Goal: Task Accomplishment & Management: Use online tool/utility

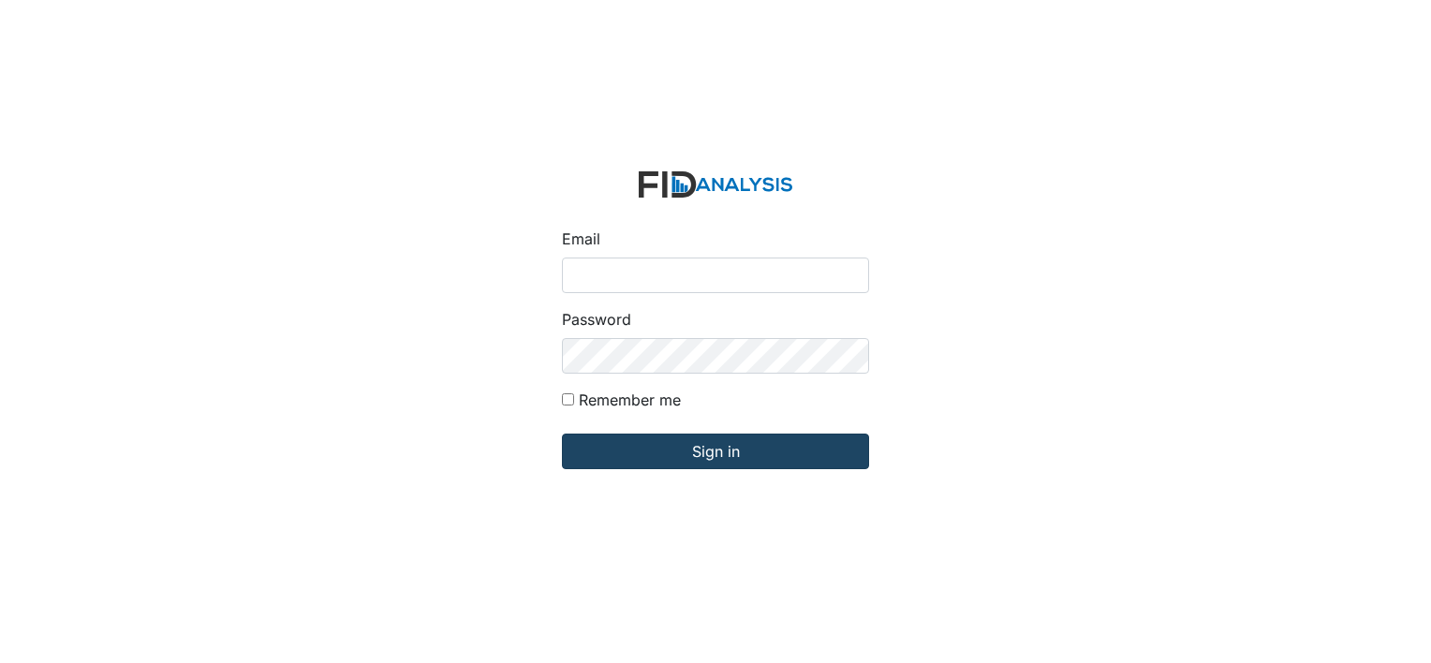
type input "[PERSON_NAME][EMAIL_ADDRESS][DOMAIN_NAME]"
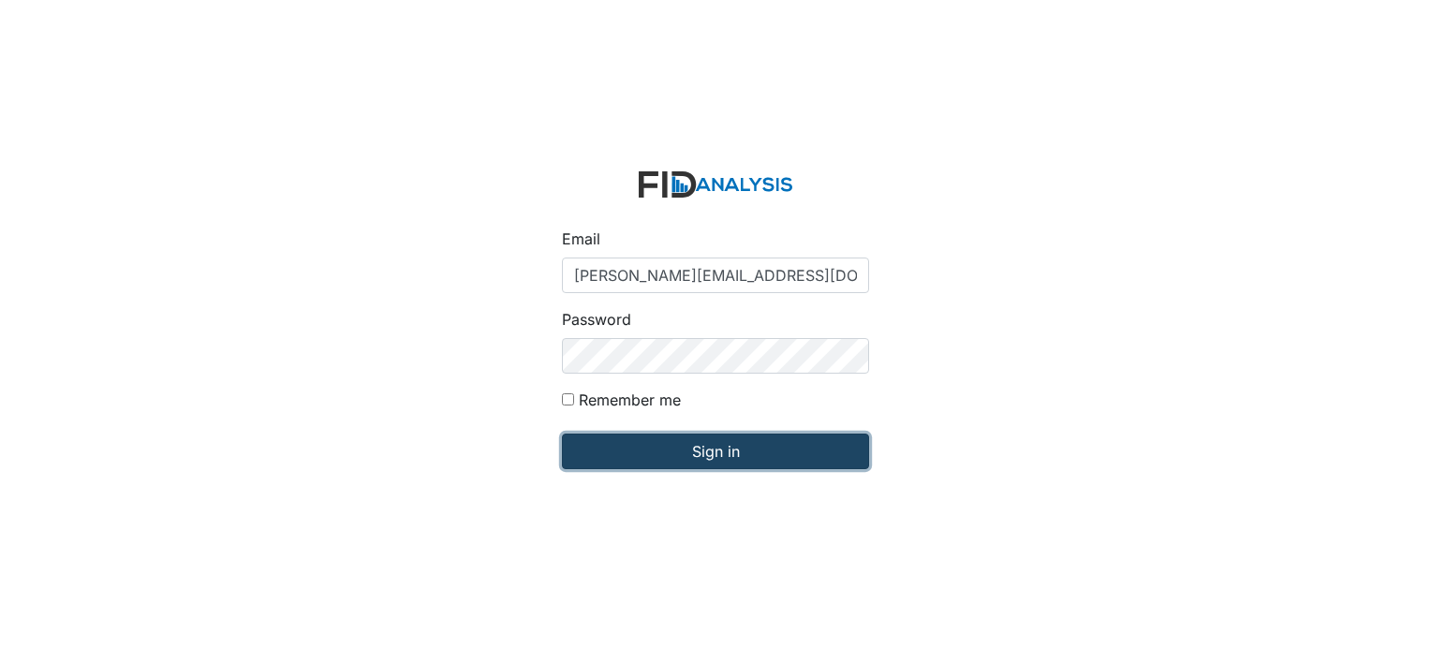
click at [596, 446] on input "Sign in" at bounding box center [715, 452] width 307 height 36
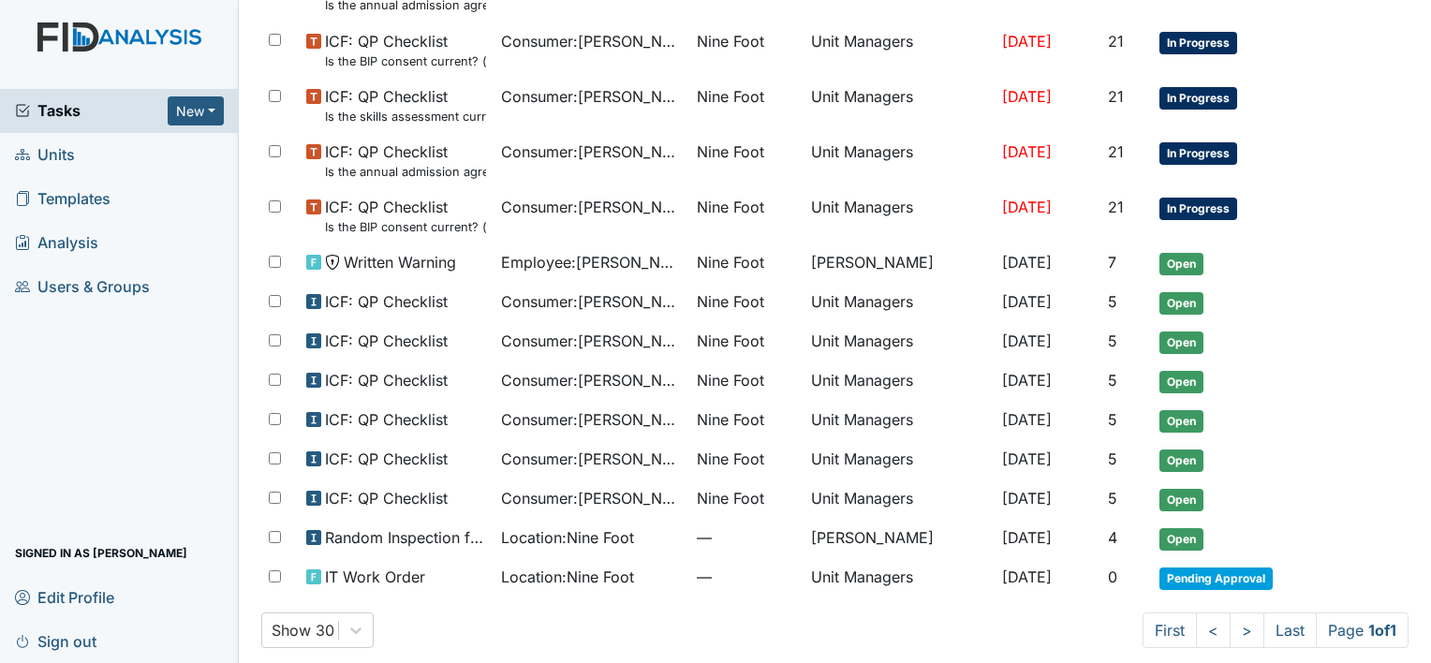
scroll to position [956, 0]
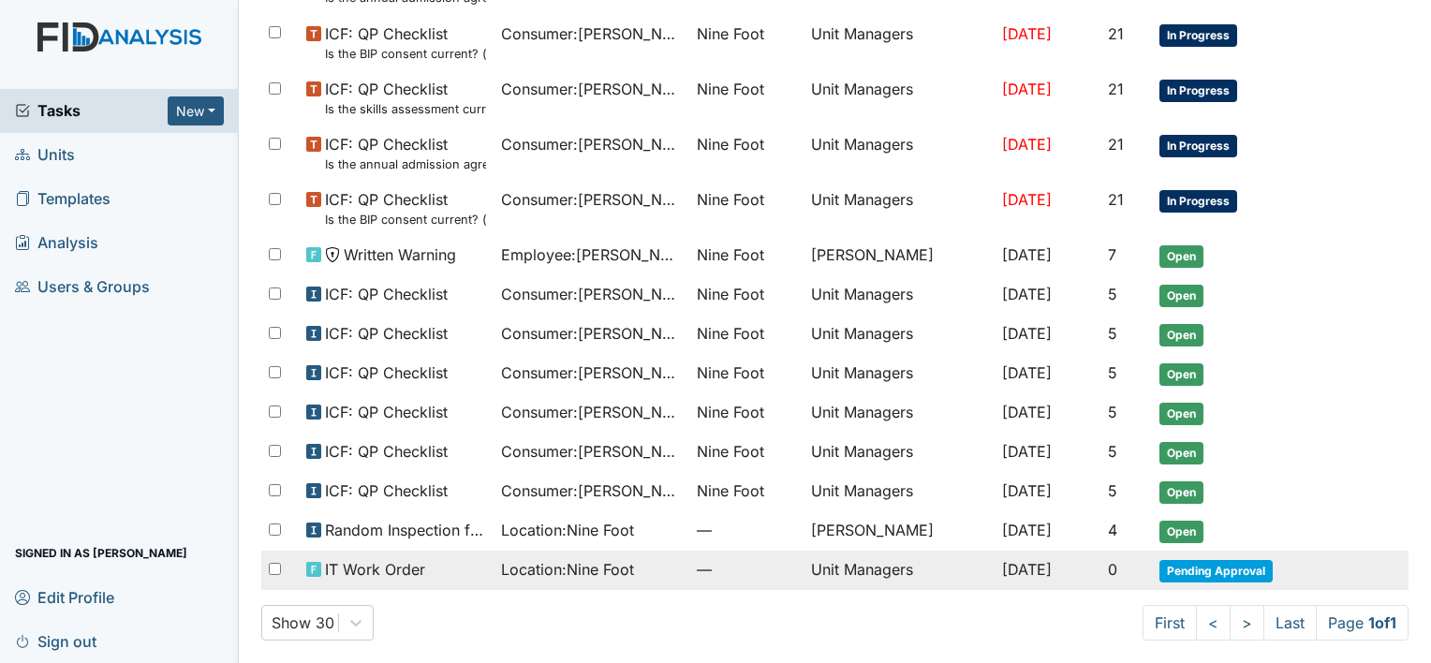
click at [1002, 562] on span "Aug 26, 2025" at bounding box center [1027, 569] width 50 height 19
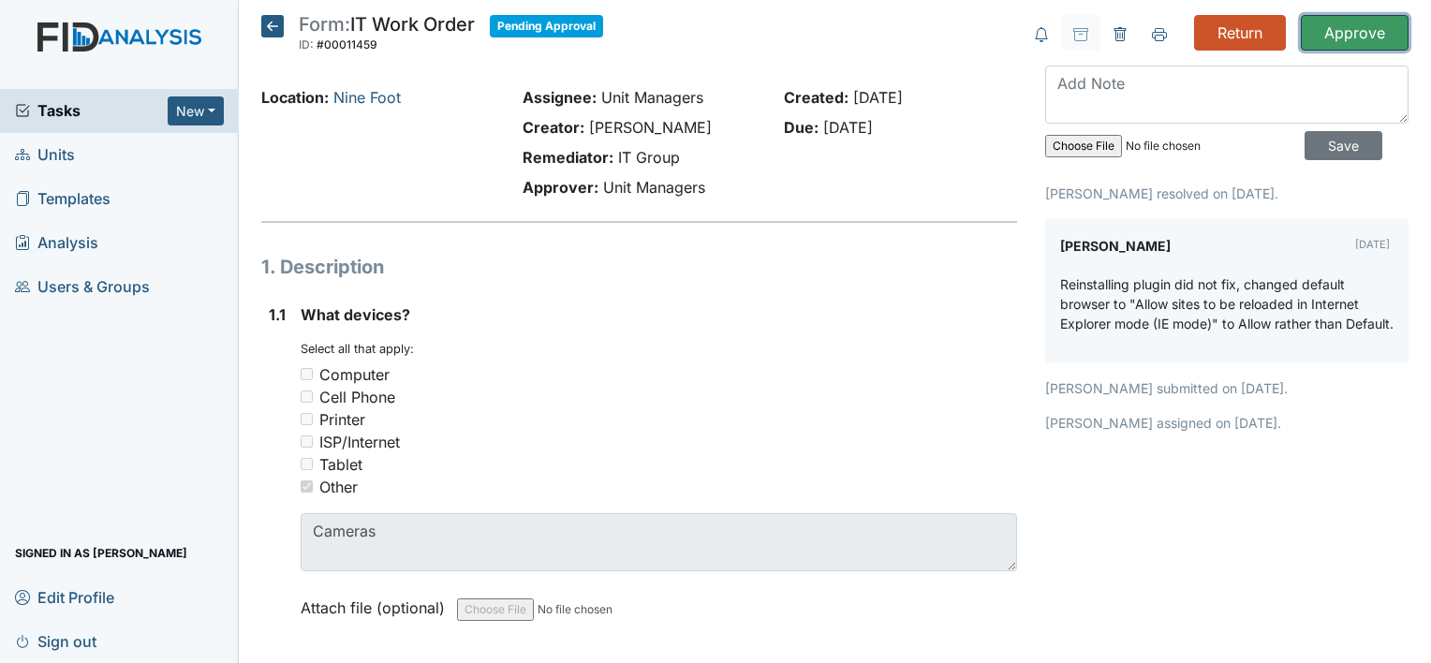
click at [1343, 32] on input "Approve" at bounding box center [1355, 33] width 108 height 36
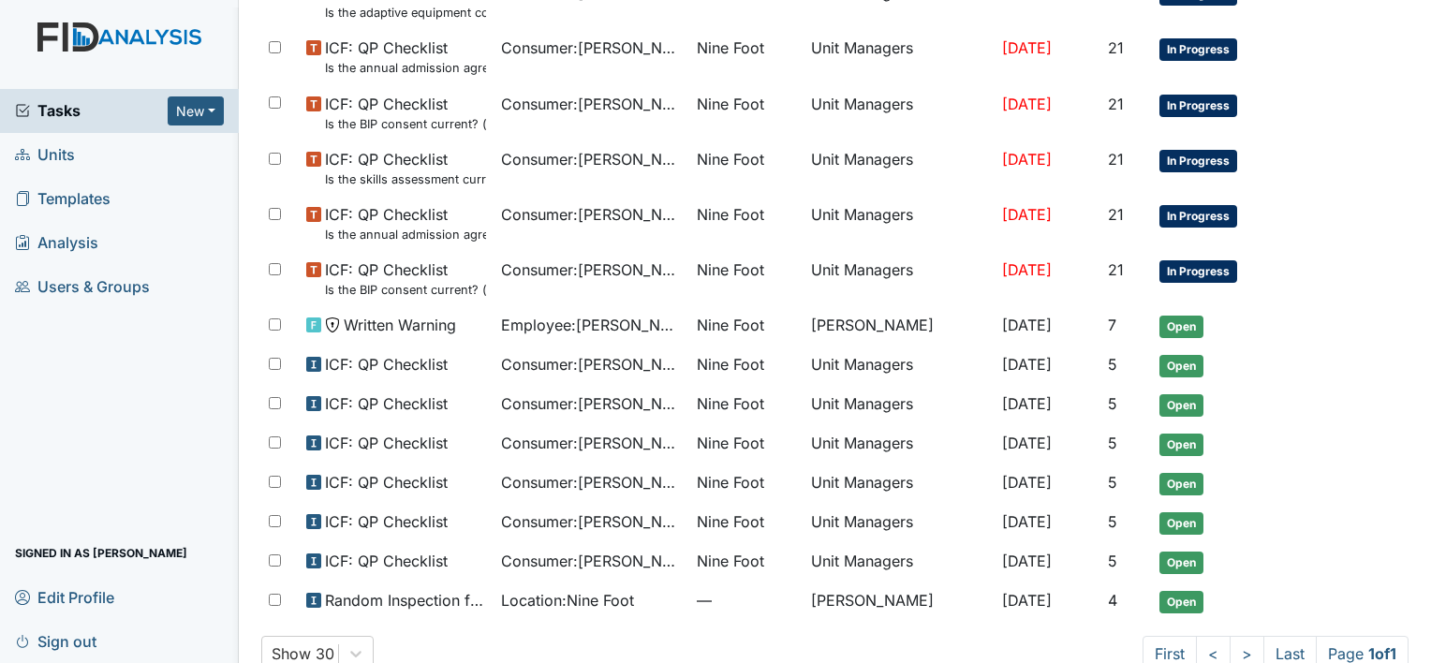
scroll to position [980, 0]
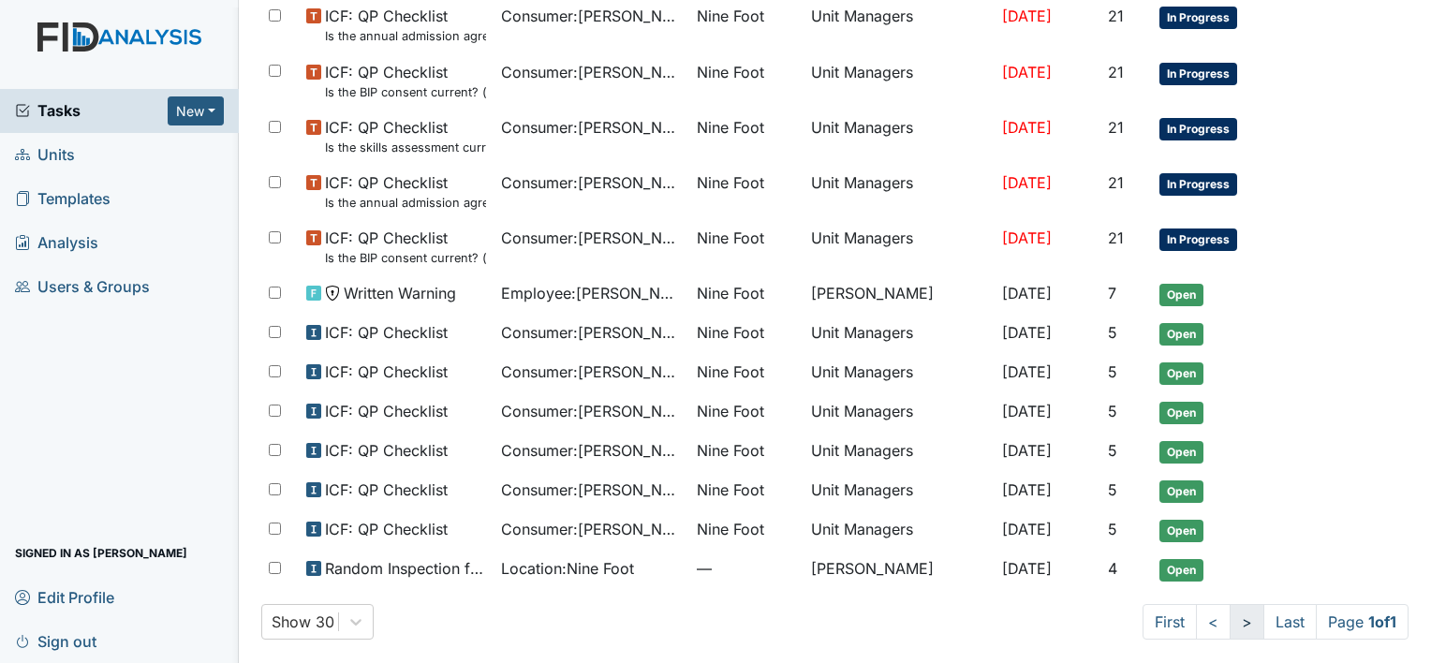
click at [1230, 611] on link ">" at bounding box center [1247, 622] width 35 height 36
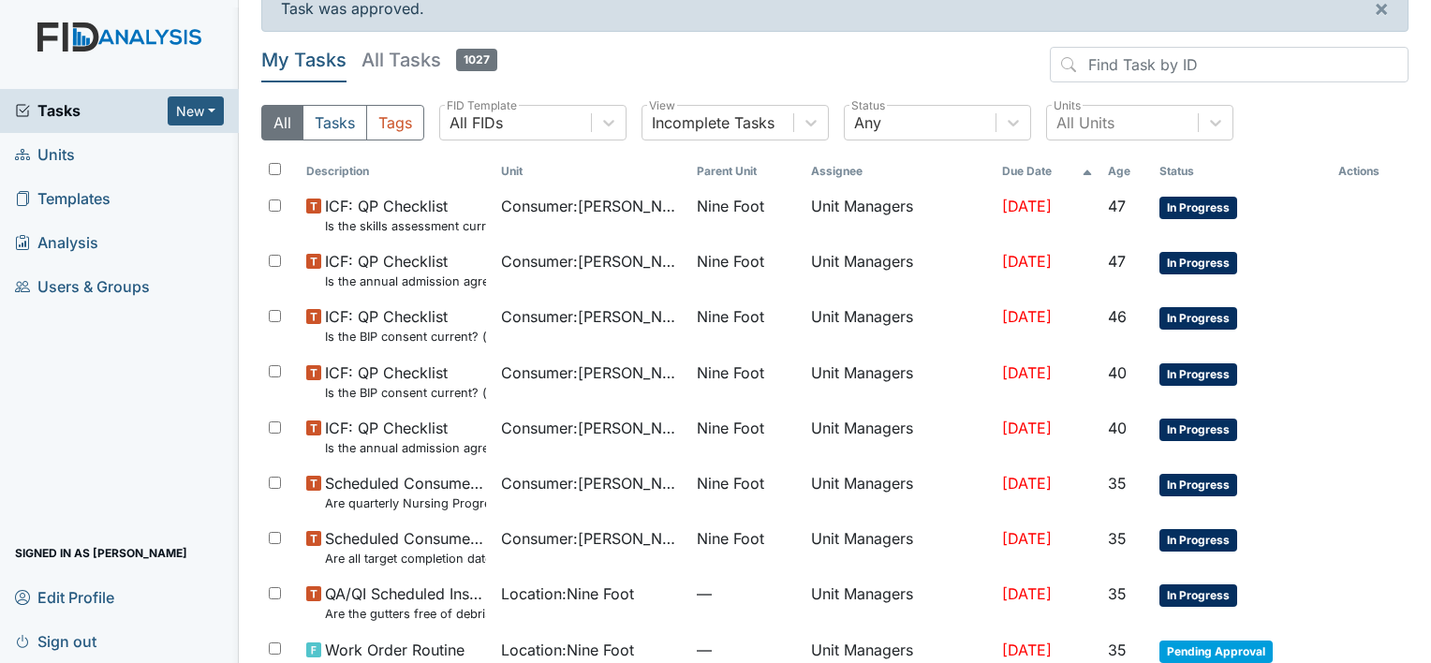
scroll to position [0, 0]
